Goal: Information Seeking & Learning: Learn about a topic

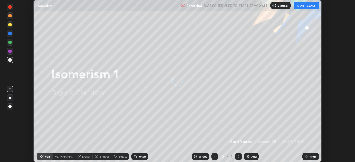
scroll to position [162, 354]
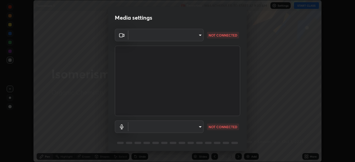
type input "507ccc964202daa1d6bfce89cea2747c1e34cba4440cb584bd690cc81776ac53"
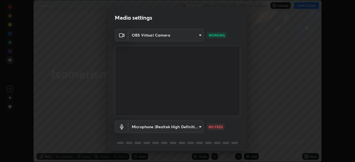
click at [199, 130] on body "Erase all Isomerism 1 Recording WAS SCHEDULED TO START AT 9:30 AM Settings STAR…" at bounding box center [177, 81] width 355 height 162
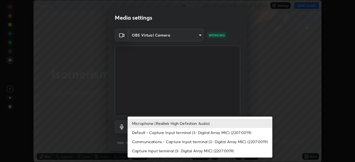
click at [196, 134] on li "Default - Capture Input terminal (3- Digital Array MIC) (2207:0019)" at bounding box center [199, 132] width 145 height 9
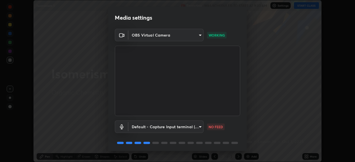
click at [197, 130] on body "Erase all Isomerism 1 Recording WAS SCHEDULED TO START AT 9:30 AM Settings STAR…" at bounding box center [177, 81] width 355 height 162
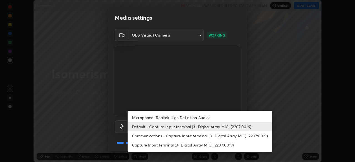
click at [187, 119] on li "Microphone (Realtek High Definition Audio)" at bounding box center [199, 117] width 145 height 9
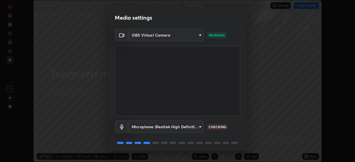
type input "9d591341ffbae0c886efa7afbe4dc4e6ebcd47a2ae17c33d7e30bcacf1cf6de8"
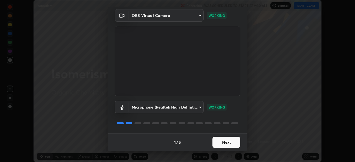
click at [228, 142] on button "Next" at bounding box center [226, 142] width 28 height 11
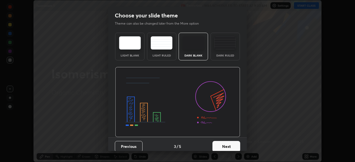
click at [228, 145] on button "Next" at bounding box center [226, 146] width 28 height 11
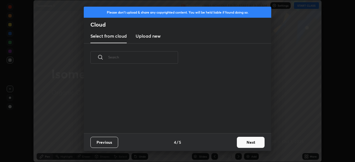
click at [229, 145] on div "Previous 4 / 5 Next" at bounding box center [177, 142] width 187 height 18
click at [228, 145] on div "Previous 4 / 5 Next" at bounding box center [177, 142] width 187 height 18
click at [249, 144] on button "Next" at bounding box center [251, 142] width 28 height 11
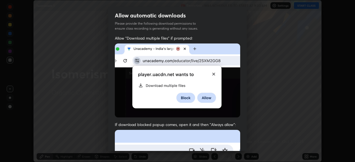
click at [249, 146] on div "Allow automatic downloads Please provide the following download permissions to …" at bounding box center [177, 81] width 355 height 162
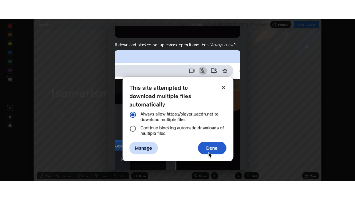
scroll to position [133, 0]
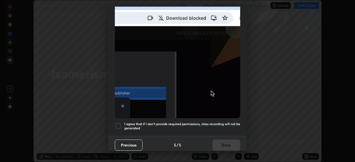
click at [119, 123] on div at bounding box center [118, 126] width 7 height 7
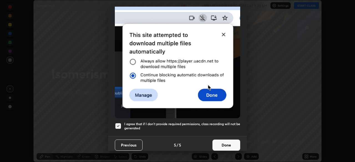
click at [218, 144] on button "Done" at bounding box center [226, 145] width 28 height 11
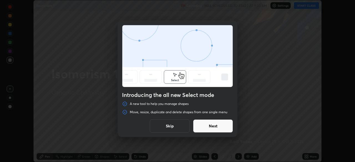
click at [164, 125] on button "Skip" at bounding box center [170, 125] width 40 height 13
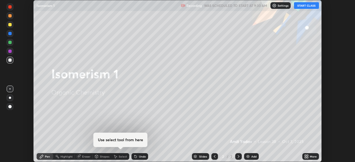
click at [306, 157] on icon at bounding box center [306, 157] width 1 height 1
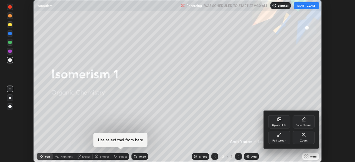
click at [277, 139] on div "Full screen" at bounding box center [279, 140] width 14 height 3
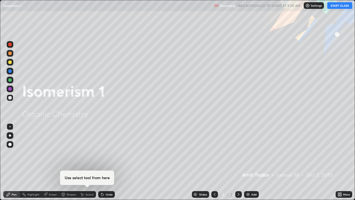
scroll to position [200, 355]
click at [340, 8] on button "START CLASS" at bounding box center [339, 5] width 25 height 7
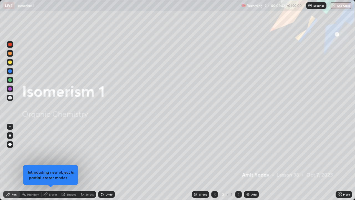
click at [249, 162] on img at bounding box center [248, 194] width 4 height 4
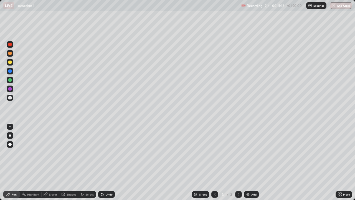
click at [12, 64] on div at bounding box center [10, 62] width 7 height 7
click at [246, 162] on img at bounding box center [248, 194] width 4 height 4
click at [106, 162] on div "Undo" at bounding box center [109, 194] width 7 height 3
click at [11, 100] on div at bounding box center [10, 97] width 7 height 7
click at [104, 162] on div "Undo" at bounding box center [106, 194] width 17 height 7
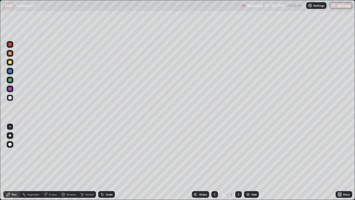
click at [106, 162] on div "Undo" at bounding box center [106, 194] width 17 height 7
click at [108, 162] on div "Undo" at bounding box center [109, 194] width 7 height 3
click at [109, 162] on div "Undo" at bounding box center [109, 194] width 7 height 3
click at [109, 162] on div "Undo" at bounding box center [106, 194] width 17 height 7
click at [109, 162] on div "Undo" at bounding box center [109, 194] width 7 height 3
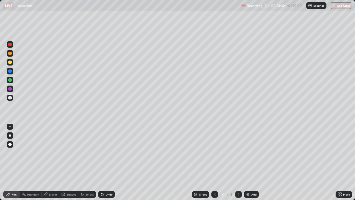
click at [106, 162] on div "Undo" at bounding box center [109, 194] width 7 height 3
click at [107, 162] on div "Undo" at bounding box center [109, 194] width 7 height 3
click at [246, 162] on img at bounding box center [248, 194] width 4 height 4
click at [107, 162] on div "Undo" at bounding box center [106, 194] width 17 height 7
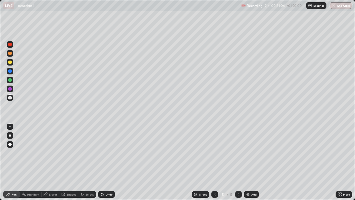
click at [108, 162] on div "Undo" at bounding box center [109, 194] width 7 height 3
click at [105, 162] on div "Undo" at bounding box center [106, 194] width 17 height 7
click at [106, 162] on div "Undo" at bounding box center [109, 194] width 7 height 3
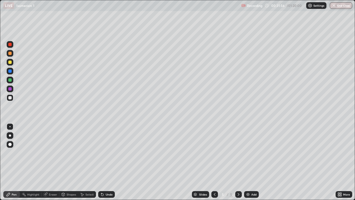
click at [10, 82] on div at bounding box center [10, 79] width 7 height 7
click at [11, 72] on div at bounding box center [9, 70] width 3 height 3
click at [11, 99] on div at bounding box center [10, 97] width 7 height 7
click at [246, 162] on img at bounding box center [248, 194] width 4 height 4
click at [10, 98] on div at bounding box center [9, 97] width 3 height 3
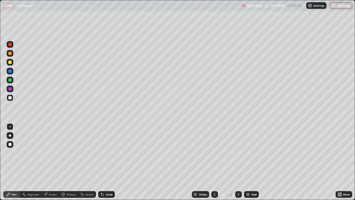
click at [107, 162] on div "Undo" at bounding box center [106, 194] width 17 height 7
click at [106, 162] on div "Undo" at bounding box center [106, 194] width 17 height 7
click at [106, 162] on div "Undo" at bounding box center [109, 194] width 7 height 3
click at [106, 162] on div "Undo" at bounding box center [106, 194] width 17 height 7
click at [107, 162] on div "Undo" at bounding box center [109, 194] width 7 height 3
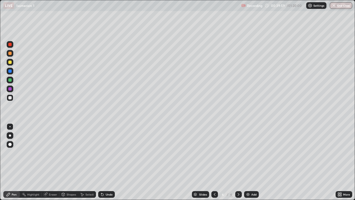
click at [106, 162] on div "Undo" at bounding box center [109, 194] width 7 height 3
click at [248, 162] on img at bounding box center [248, 194] width 4 height 4
click at [106, 162] on div "Undo" at bounding box center [109, 194] width 7 height 3
click at [10, 73] on div at bounding box center [10, 71] width 7 height 7
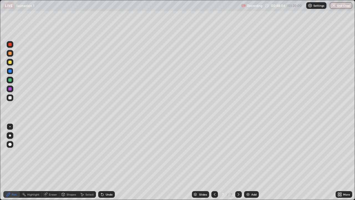
click at [250, 162] on div "Add" at bounding box center [251, 194] width 15 height 7
click at [107, 162] on div "Undo" at bounding box center [109, 194] width 7 height 3
click at [107, 162] on div "Undo" at bounding box center [106, 194] width 17 height 7
click at [11, 98] on div at bounding box center [9, 97] width 3 height 3
click at [214, 162] on icon at bounding box center [214, 194] width 4 height 4
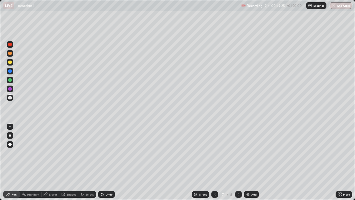
click at [238, 162] on icon at bounding box center [238, 194] width 4 height 4
click at [244, 162] on div "Add" at bounding box center [251, 194] width 15 height 7
click at [11, 63] on div at bounding box center [9, 61] width 3 height 3
click at [10, 56] on div at bounding box center [10, 53] width 7 height 7
click at [10, 98] on div at bounding box center [9, 97] width 3 height 3
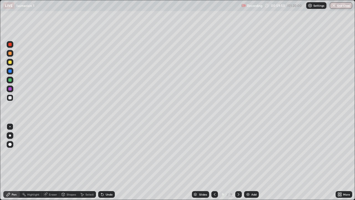
click at [106, 162] on div "Undo" at bounding box center [109, 194] width 7 height 3
click at [10, 62] on div at bounding box center [9, 61] width 3 height 3
click at [10, 100] on div at bounding box center [10, 97] width 7 height 7
click at [109, 162] on div "Undo" at bounding box center [106, 194] width 17 height 7
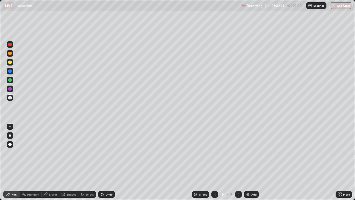
click at [10, 62] on div at bounding box center [9, 61] width 3 height 3
click at [107, 162] on div "Undo" at bounding box center [109, 194] width 7 height 3
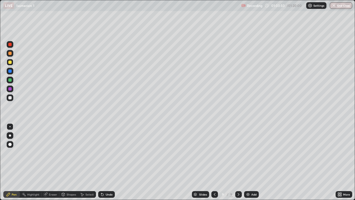
click at [107, 162] on div "Undo" at bounding box center [109, 194] width 7 height 3
click at [108, 162] on div "Undo" at bounding box center [109, 194] width 7 height 3
click at [88, 162] on div "Select" at bounding box center [89, 194] width 8 height 3
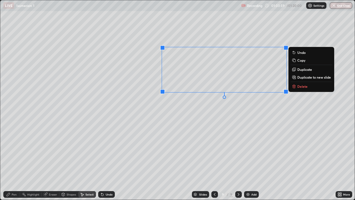
click at [272, 104] on div "0 ° Undo Copy Duplicate Duplicate to new slide Delete" at bounding box center [177, 99] width 354 height 199
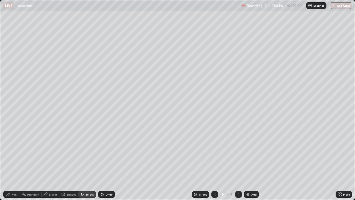
click at [15, 162] on div "Pen" at bounding box center [14, 194] width 5 height 3
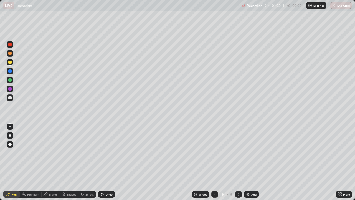
click at [10, 100] on div at bounding box center [10, 97] width 7 height 7
click at [246, 162] on img at bounding box center [248, 194] width 4 height 4
click at [213, 162] on icon at bounding box center [214, 194] width 4 height 4
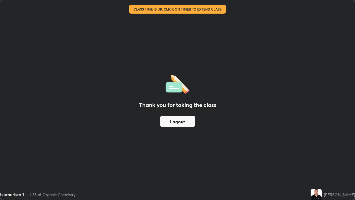
click at [166, 123] on button "Logout" at bounding box center [177, 121] width 35 height 11
